Goal: Task Accomplishment & Management: Manage account settings

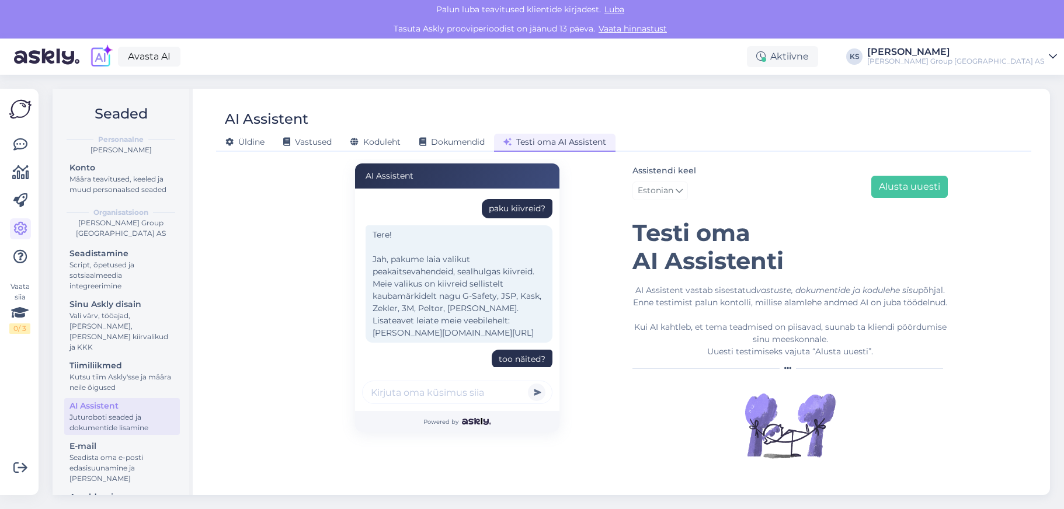
scroll to position [124, 0]
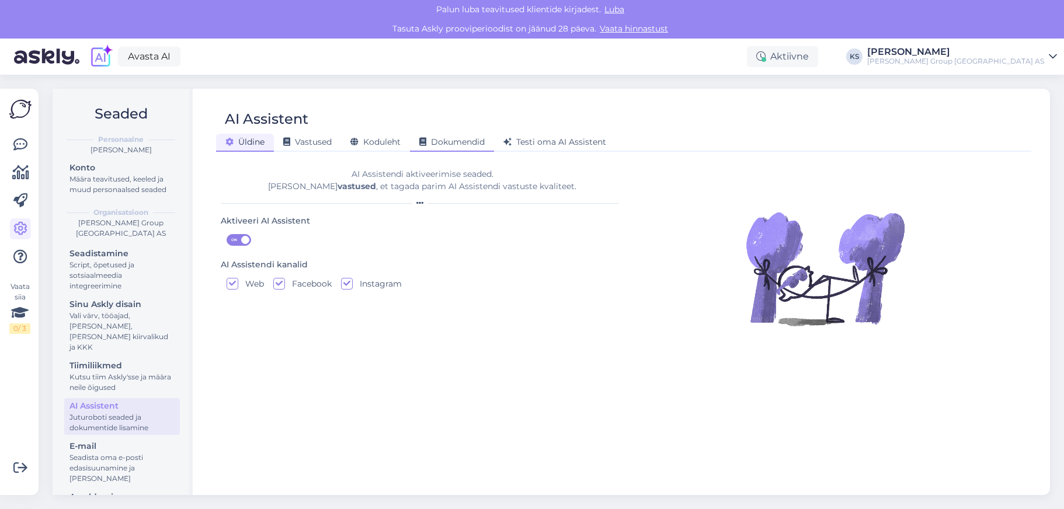
click at [463, 141] on span "Dokumendid" at bounding box center [451, 142] width 65 height 11
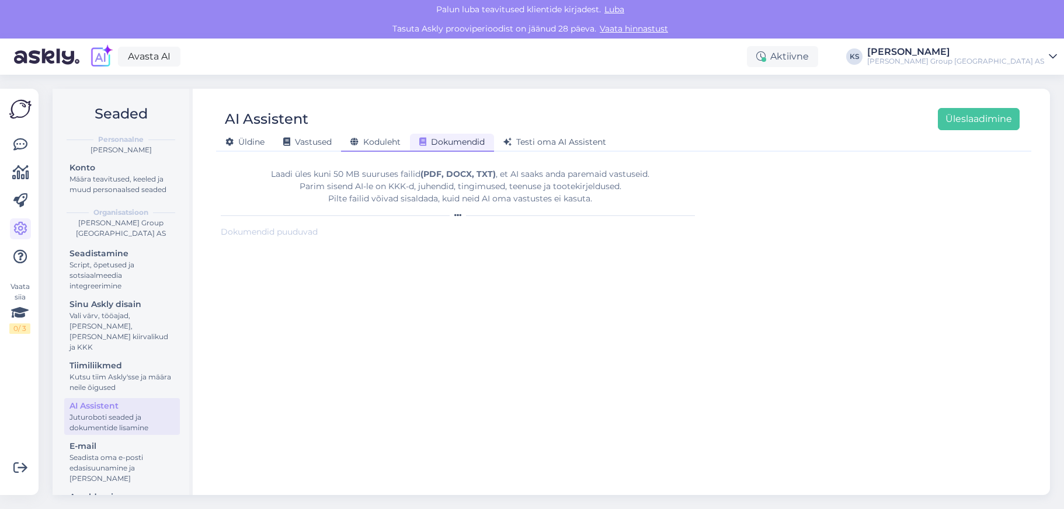
click at [380, 146] on span "Koduleht" at bounding box center [375, 142] width 50 height 11
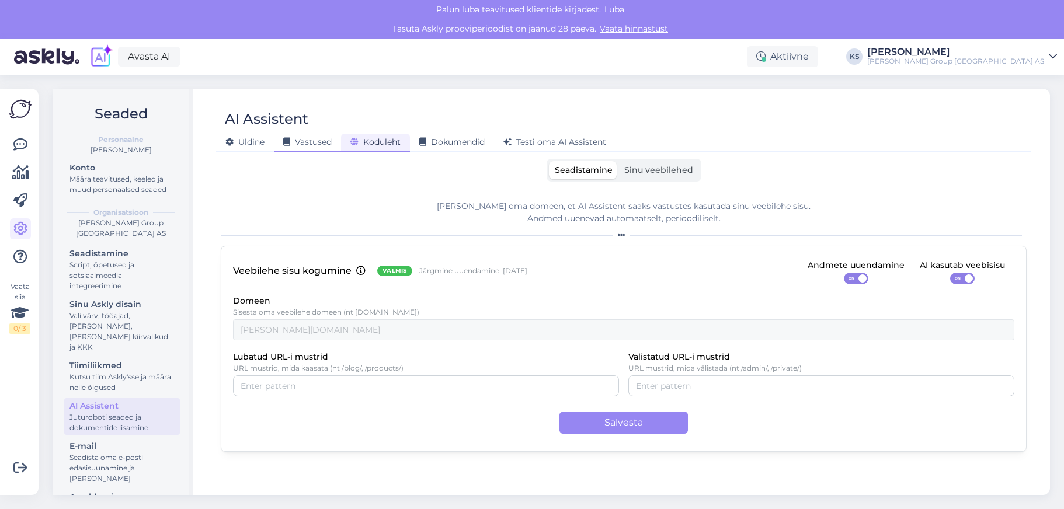
click at [319, 140] on span "Vastused" at bounding box center [307, 142] width 48 height 11
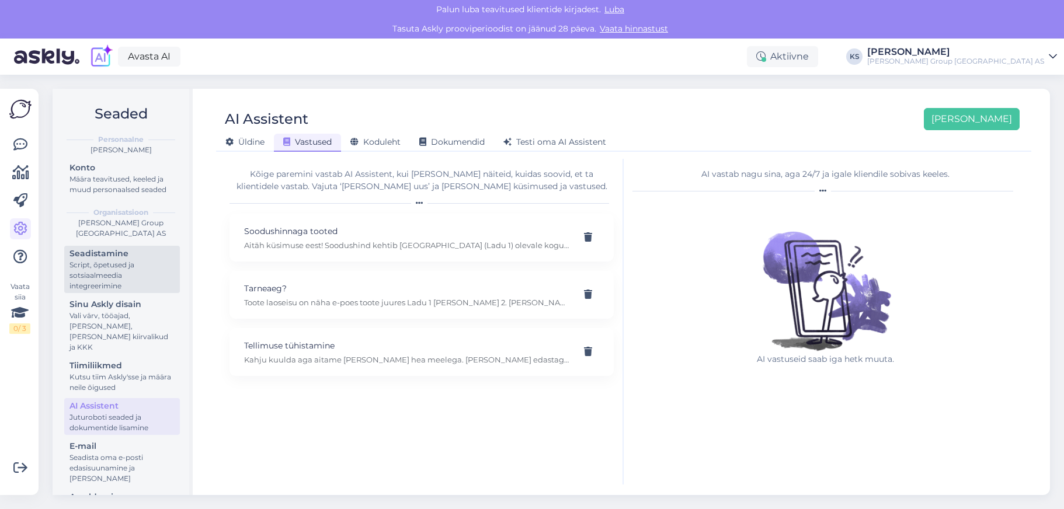
click at [102, 276] on div "Script, õpetused ja sotsiaalmeedia integreerimine" at bounding box center [122, 276] width 105 height 32
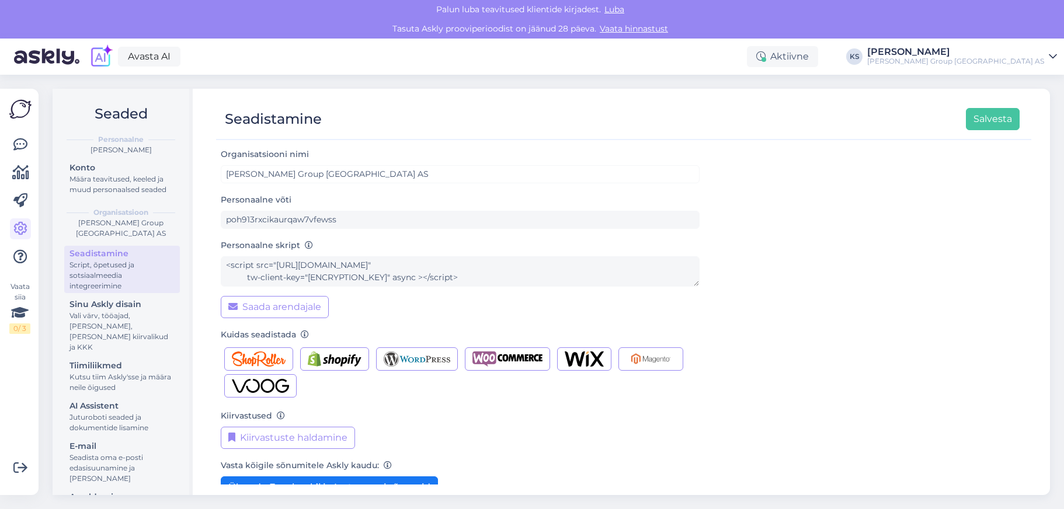
scroll to position [73, 0]
click at [105, 191] on div "Määra teavitused, keeled ja muud personaalsed seaded" at bounding box center [122, 184] width 105 height 21
click label "Saad meilisõnumi, kui klient alustab vestlust"
click input "Saad meilisõnumi, kui klient alustab vestlust"
checkbox input "true"
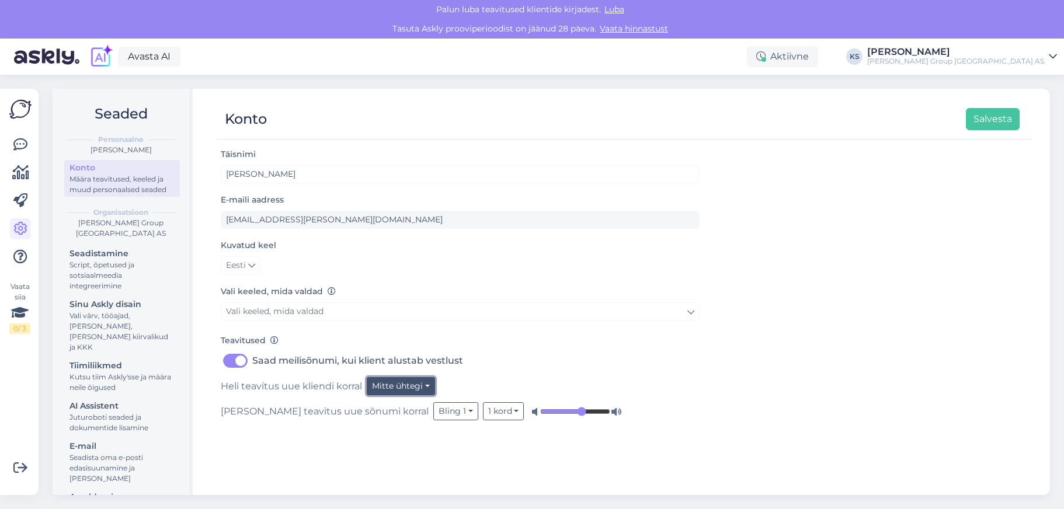
click at [408, 388] on button "Mitte ühtegi" at bounding box center [401, 386] width 68 height 18
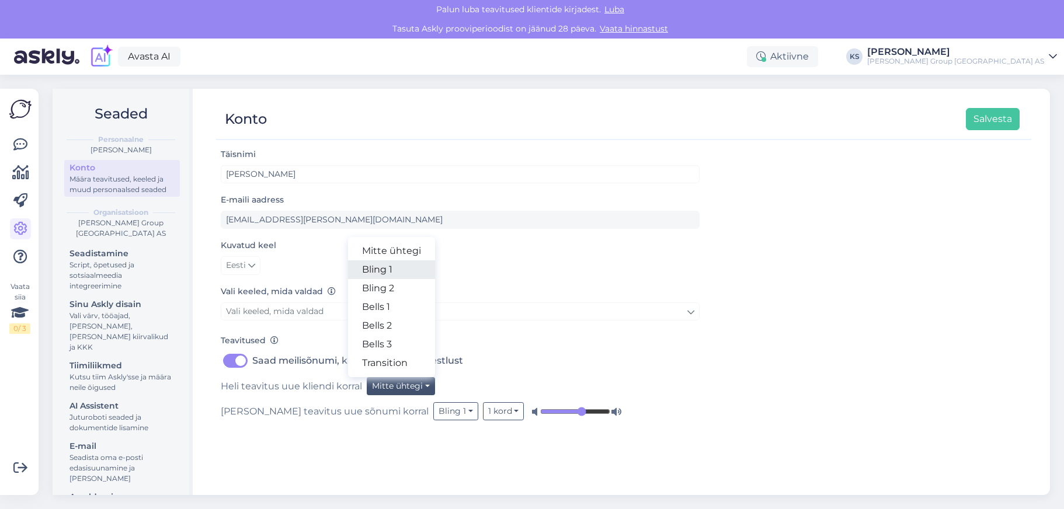
click at [421, 268] on link "Bling 1" at bounding box center [391, 269] width 87 height 19
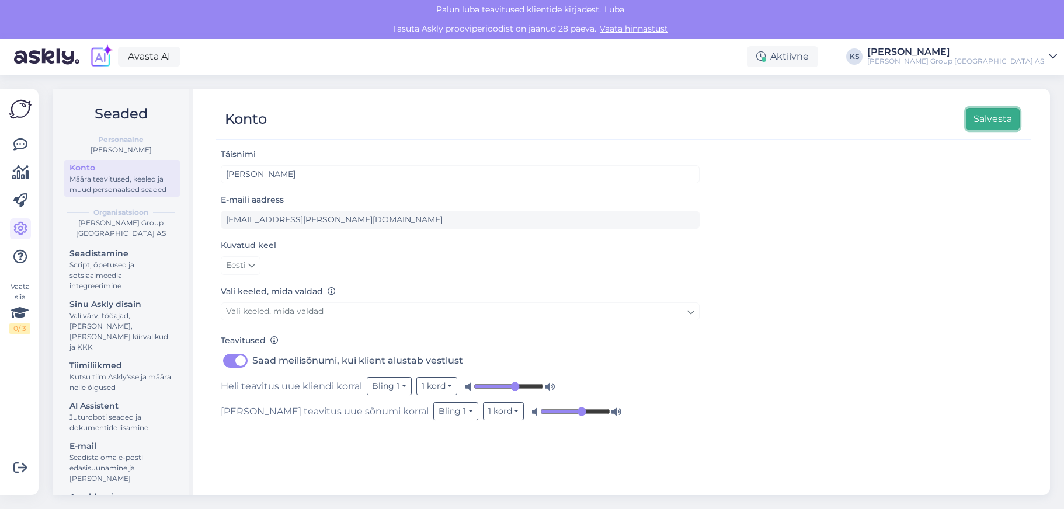
click at [992, 120] on button "Salvesta" at bounding box center [993, 119] width 54 height 22
click at [118, 460] on div "Seadista oma e-posti edasisuunamine ja lisa domeenid" at bounding box center [122, 469] width 105 height 32
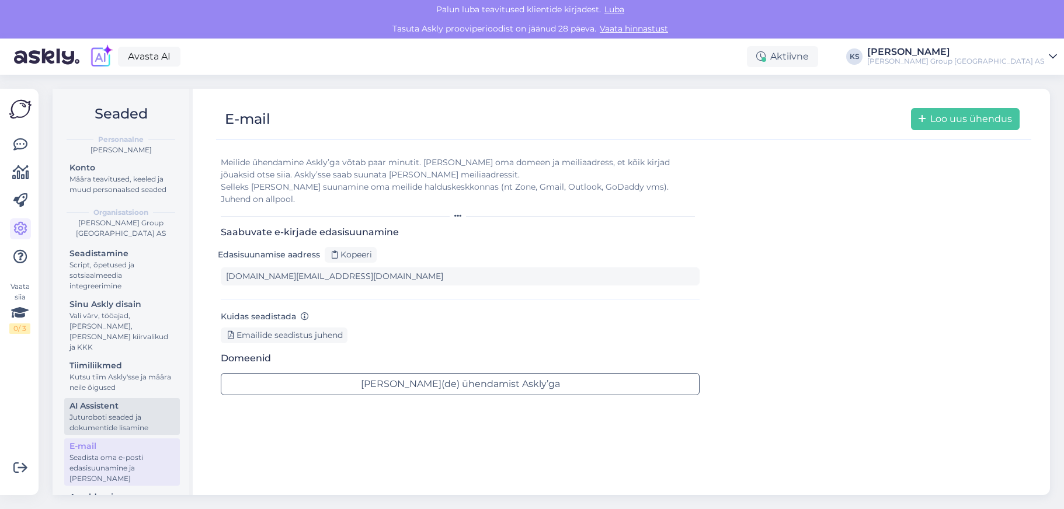
click at [119, 412] on div "Juturoboti seaded ja dokumentide lisamine" at bounding box center [122, 422] width 105 height 21
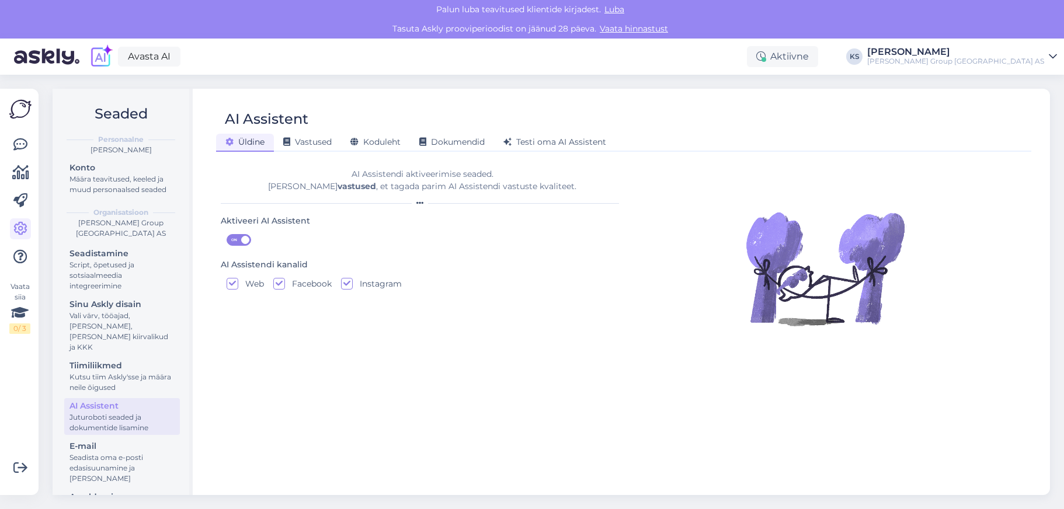
scroll to position [31, 0]
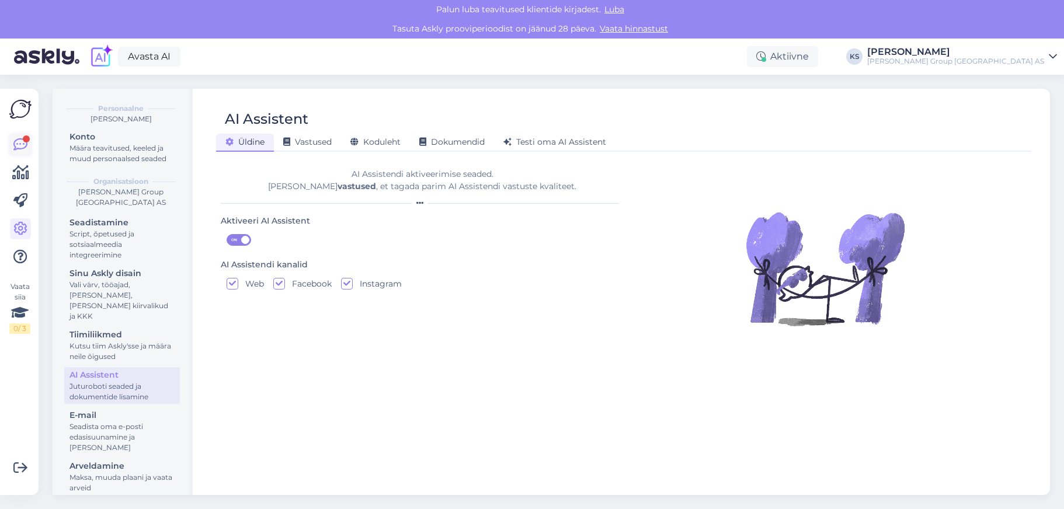
click at [22, 141] on icon at bounding box center [20, 145] width 14 height 14
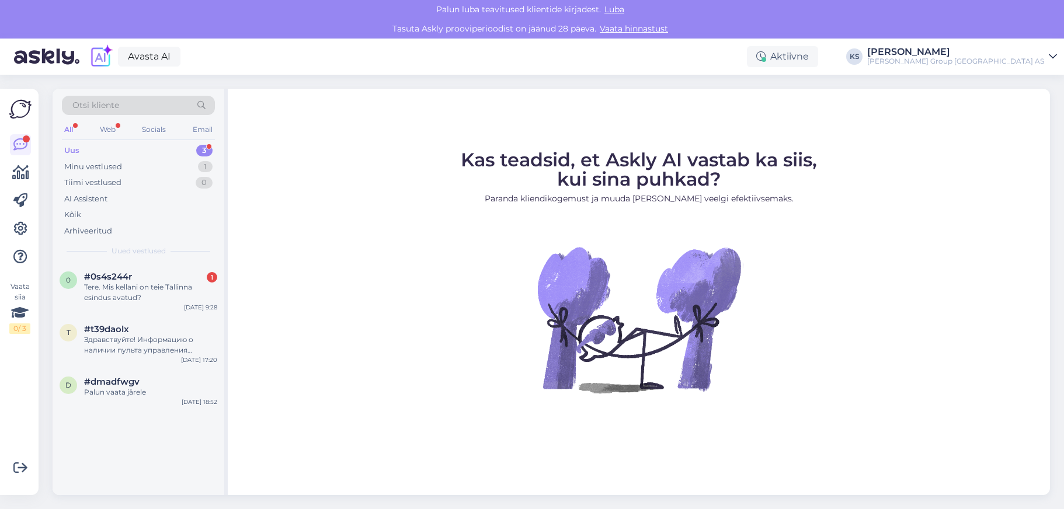
click at [78, 153] on div "Uus" at bounding box center [71, 151] width 15 height 12
click at [135, 287] on div "Tere. Mis kellani on teie Tallinna esindus avatud?" at bounding box center [150, 292] width 133 height 21
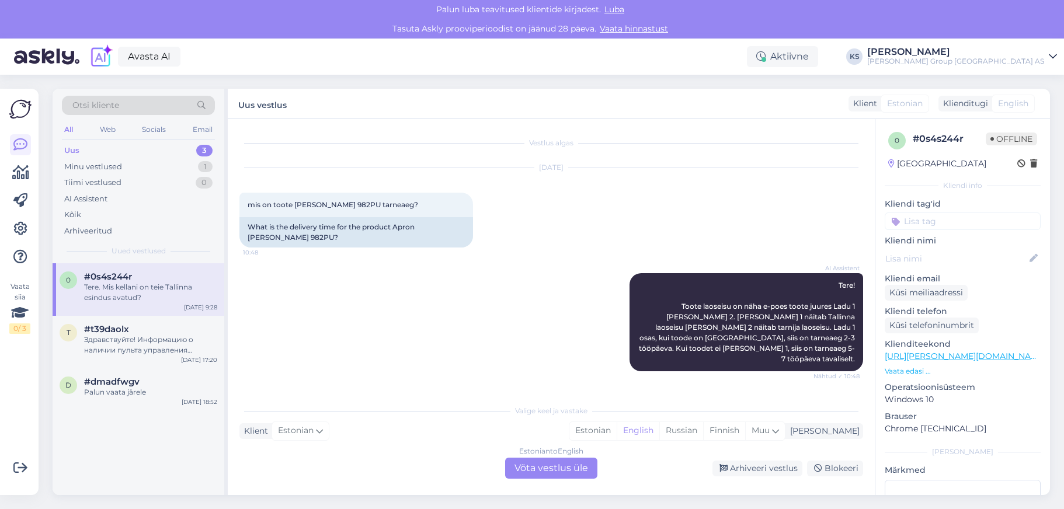
scroll to position [362, 0]
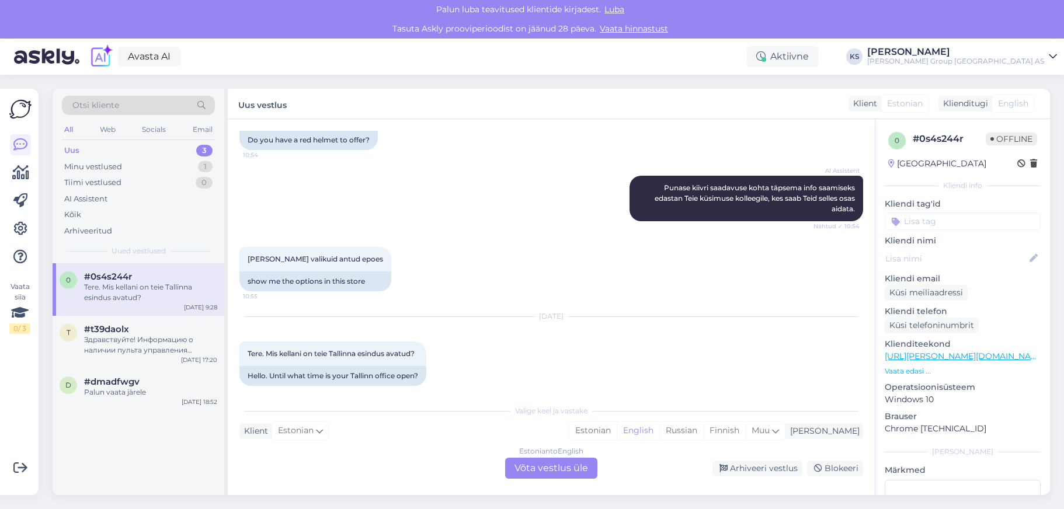
click at [103, 148] on div "Uus 3" at bounding box center [138, 151] width 153 height 16
click at [112, 346] on div "Здравствуйте! Информацию о наличии пульта управления лазером Rugby 640g и фасад…" at bounding box center [150, 345] width 133 height 21
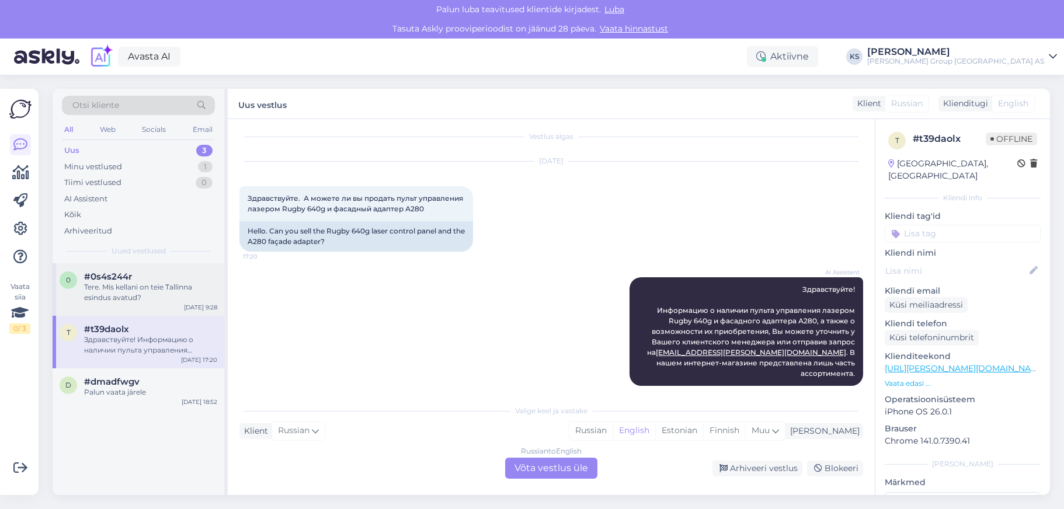
click at [113, 291] on div "Tere. Mis kellani on teie Tallinna esindus avatud?" at bounding box center [150, 292] width 133 height 21
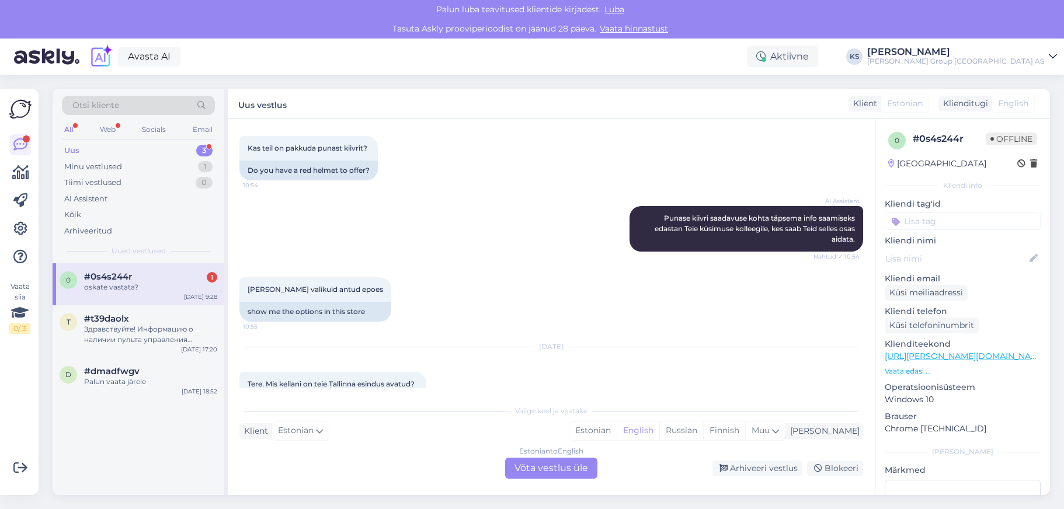
scroll to position [432, 0]
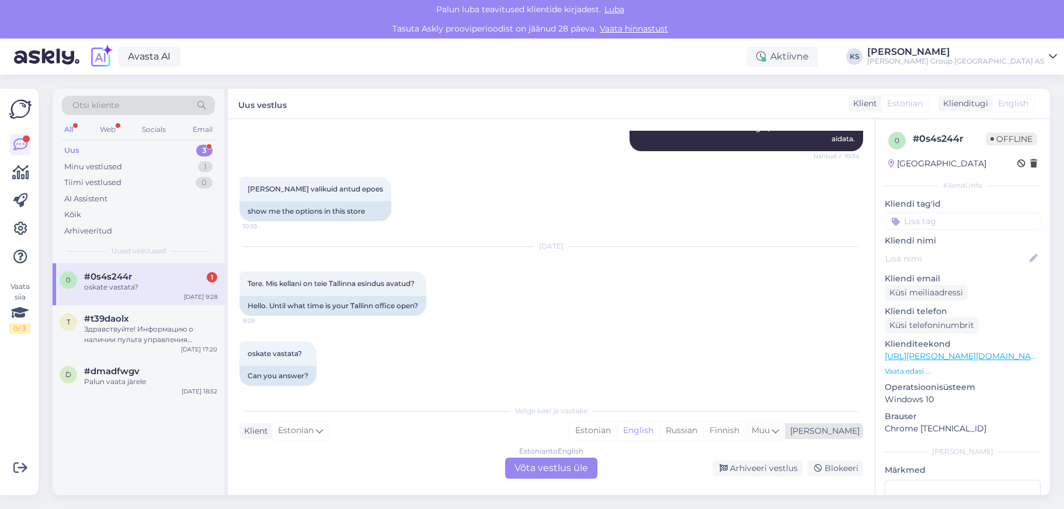
click at [770, 428] on span "Muu" at bounding box center [761, 430] width 18 height 11
click at [770, 430] on span "Muu" at bounding box center [761, 430] width 18 height 11
click at [853, 429] on div "Mina" at bounding box center [823, 431] width 74 height 12
click at [117, 130] on div "Web" at bounding box center [108, 129] width 20 height 15
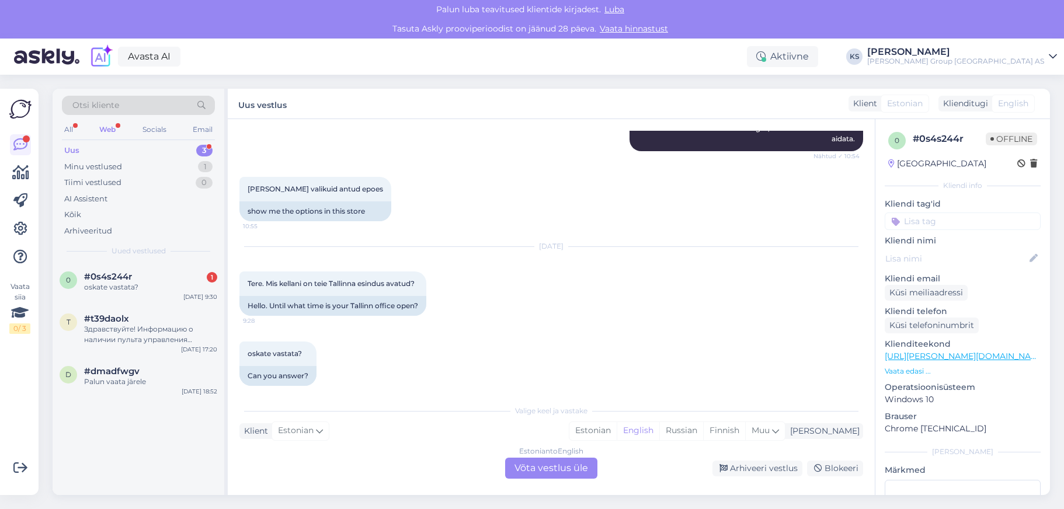
click at [1054, 55] on icon at bounding box center [1053, 56] width 8 height 9
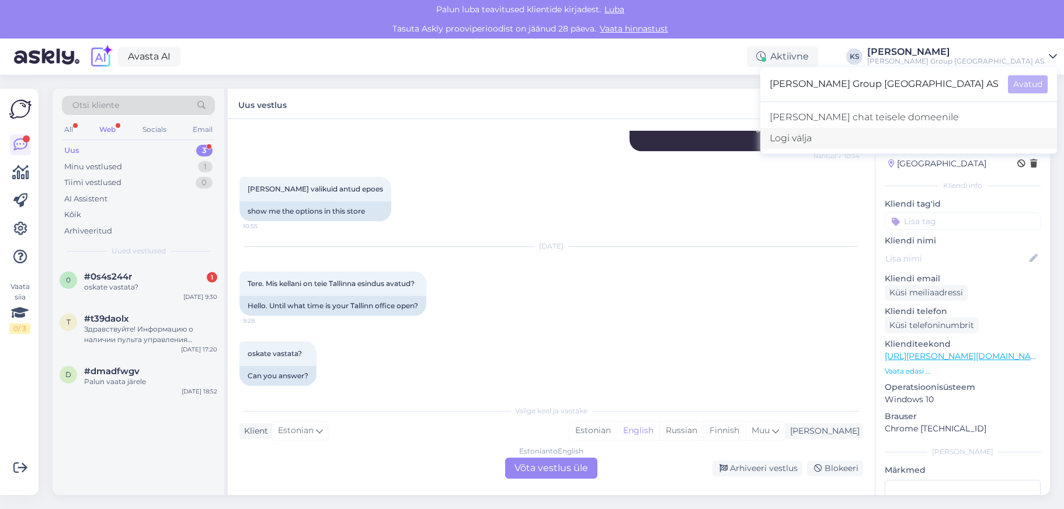
click at [929, 138] on div "Logi välja" at bounding box center [908, 138] width 297 height 21
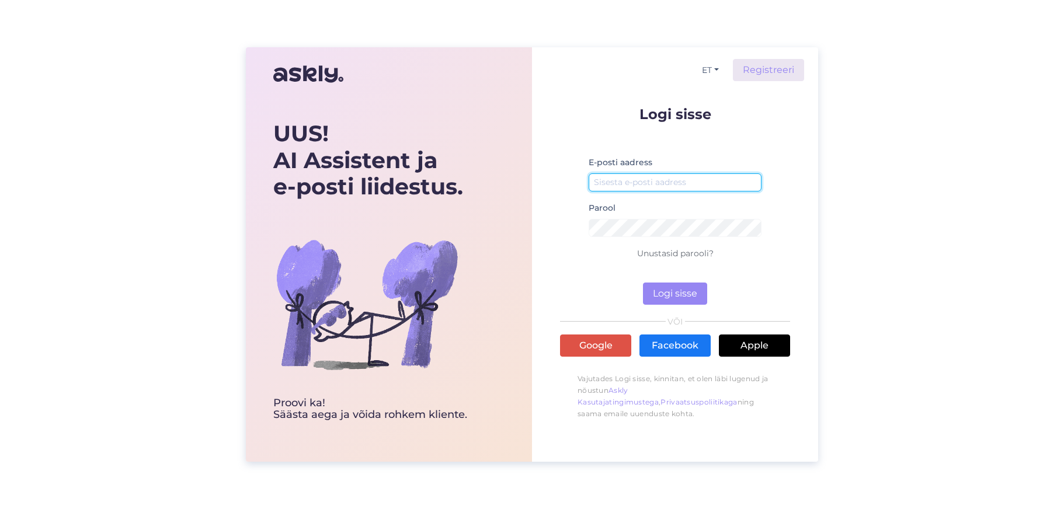
click at [645, 182] on input "email" at bounding box center [675, 182] width 173 height 18
type input "[EMAIL_ADDRESS][PERSON_NAME][DOMAIN_NAME]"
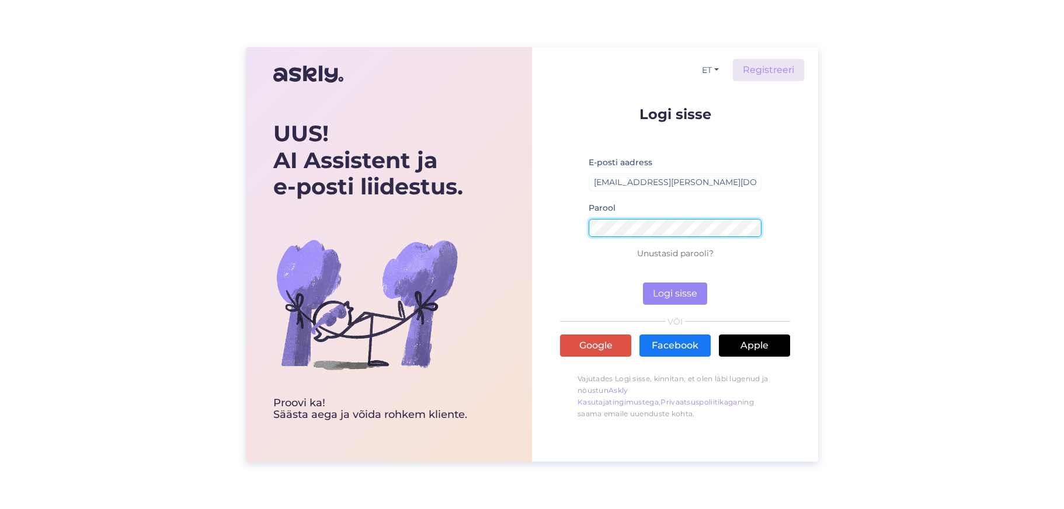
click at [643, 283] on button "Logi sisse" at bounding box center [675, 294] width 64 height 22
